Goal: Task Accomplishment & Management: Manage account settings

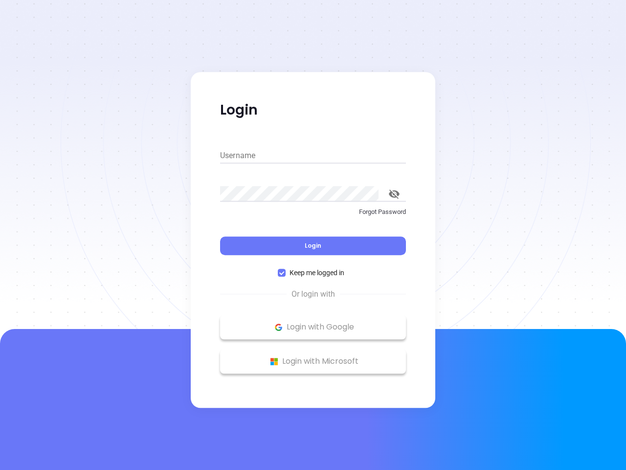
click at [313, 235] on div "Login" at bounding box center [313, 240] width 186 height 30
click at [313, 156] on input "Username" at bounding box center [313, 156] width 186 height 16
click at [394, 194] on icon "toggle password visibility" at bounding box center [394, 193] width 11 height 9
click at [313, 246] on span "Login" at bounding box center [313, 245] width 17 height 8
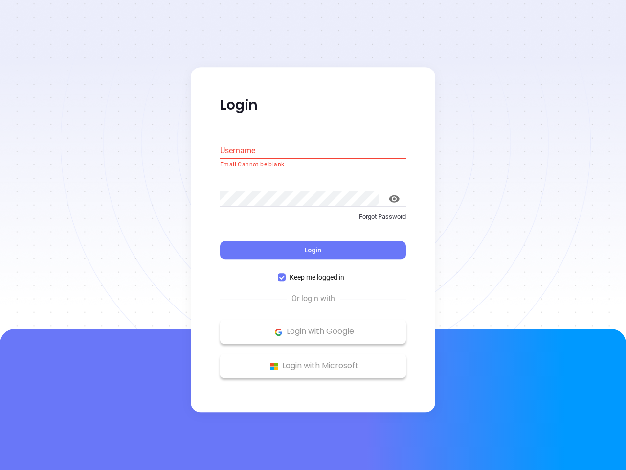
click at [313, 272] on span "Keep me logged in" at bounding box center [317, 277] width 63 height 11
click at [286, 273] on input "Keep me logged in" at bounding box center [282, 277] width 8 height 8
checkbox input "false"
click at [313, 327] on p "Login with Google" at bounding box center [313, 331] width 176 height 15
click at [313, 361] on p "Login with Microsoft" at bounding box center [313, 366] width 176 height 15
